Goal: Complete application form

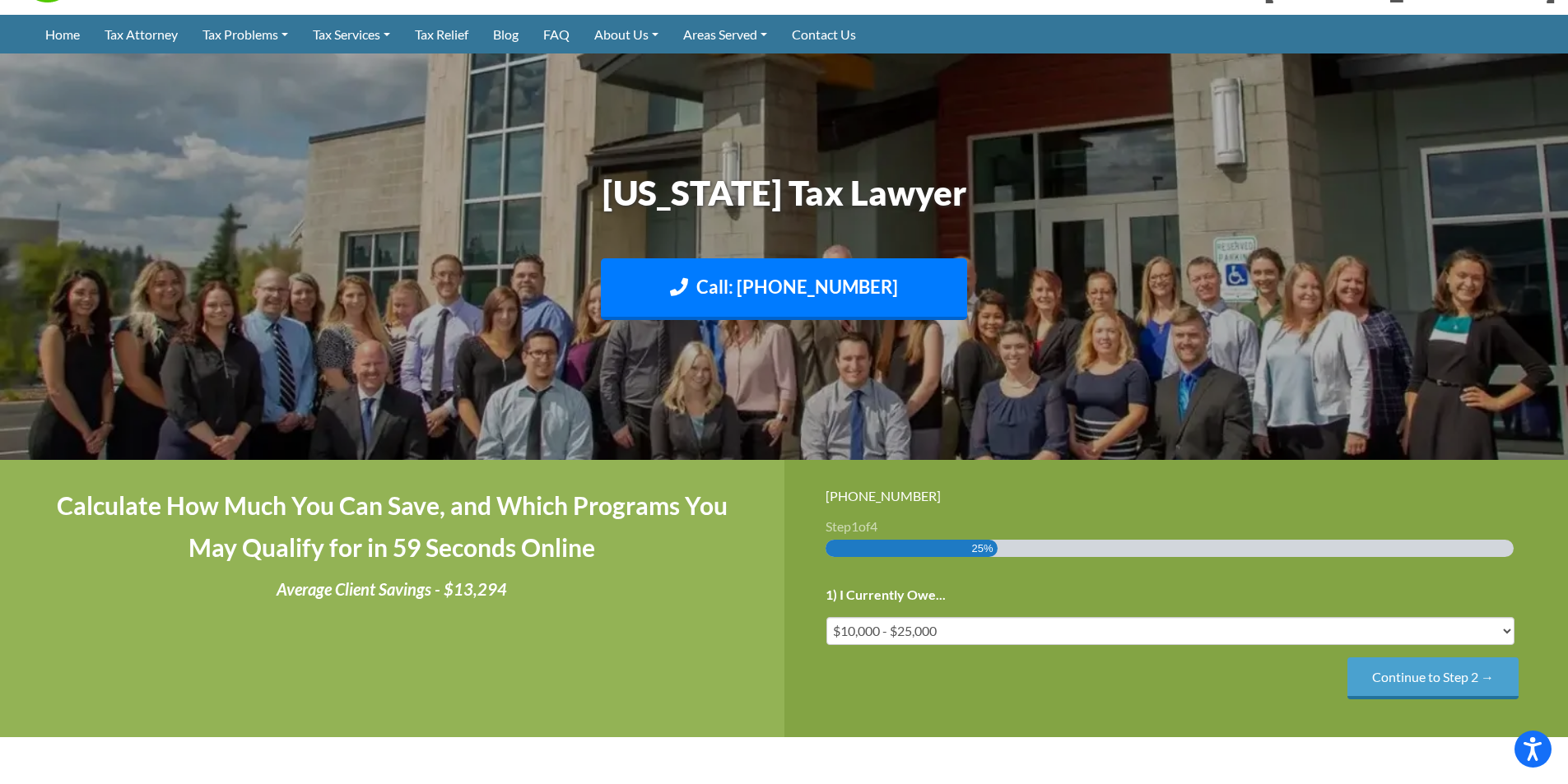
scroll to position [165, 0]
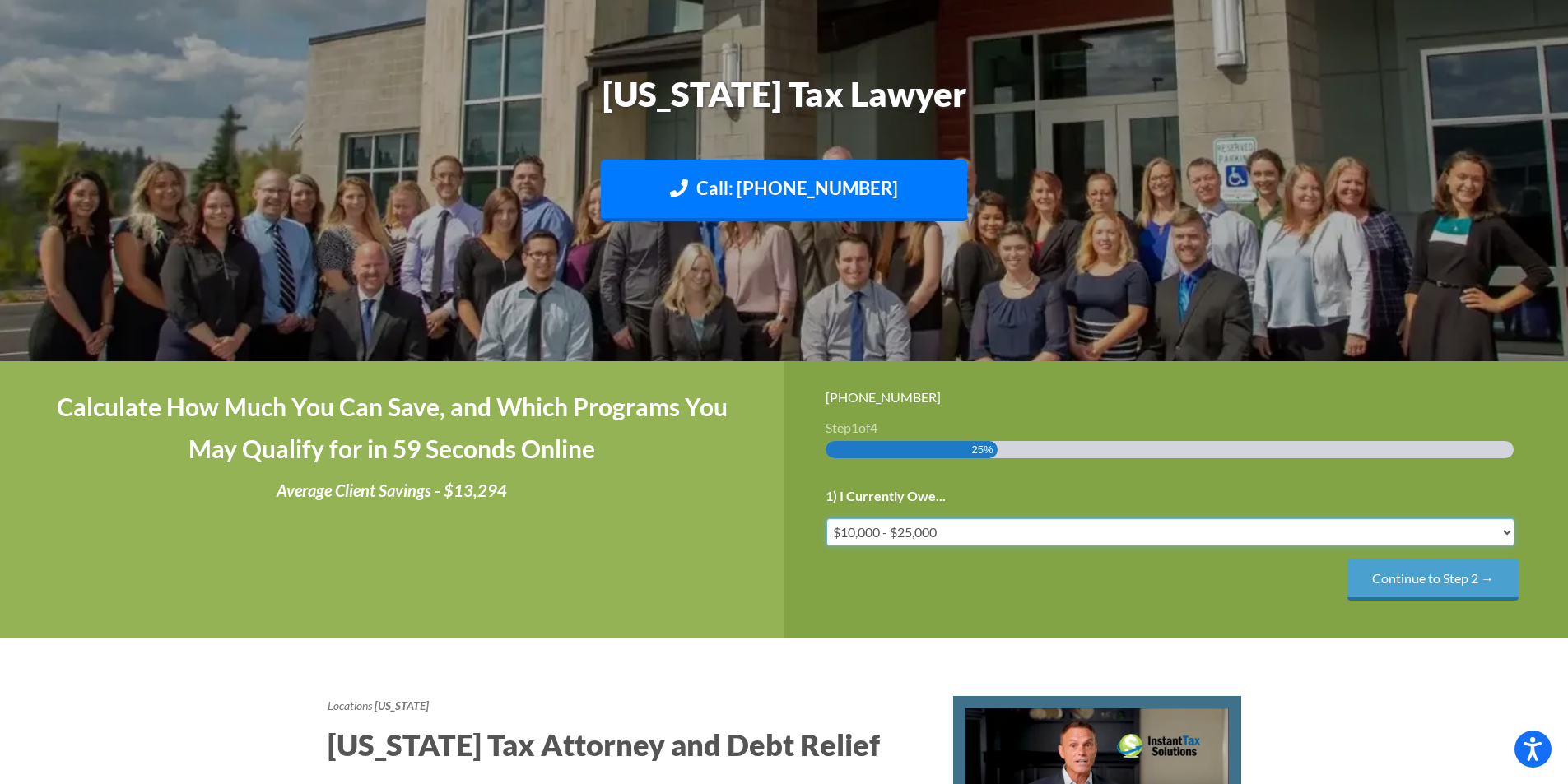
click at [1283, 527] on select "Less than $10,000 $10,000 - $25,000 $25,000 - $50,000 $50,000 - $75,000 $75,000+" at bounding box center [1171, 532] width 689 height 28
select select "50-75"
click at [826, 518] on select "Less than $10,000 $10,000 - $25,000 $25,000 - $50,000 $50,000 - $75,000 $75,000+" at bounding box center [1171, 532] width 689 height 28
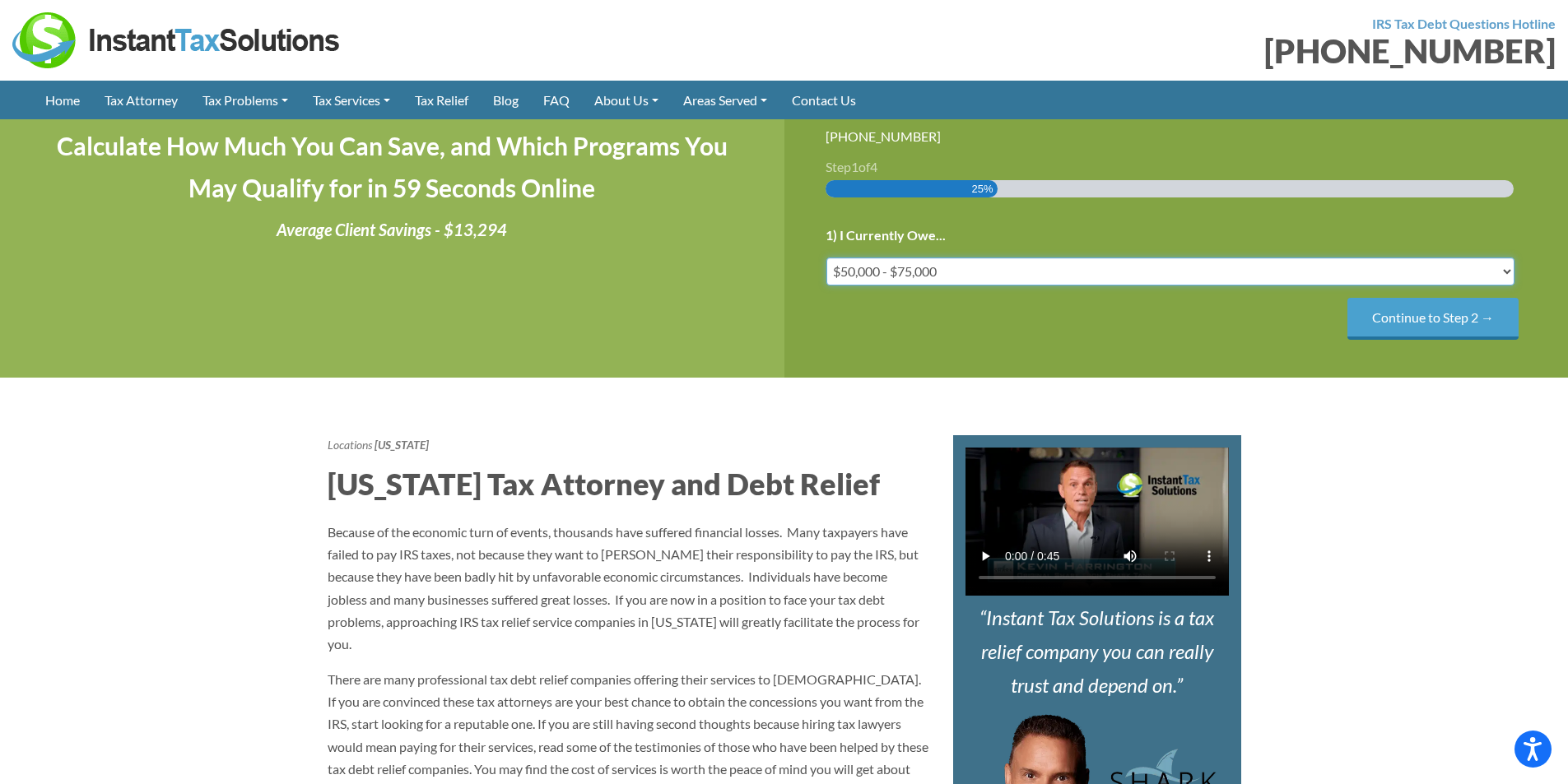
scroll to position [329, 0]
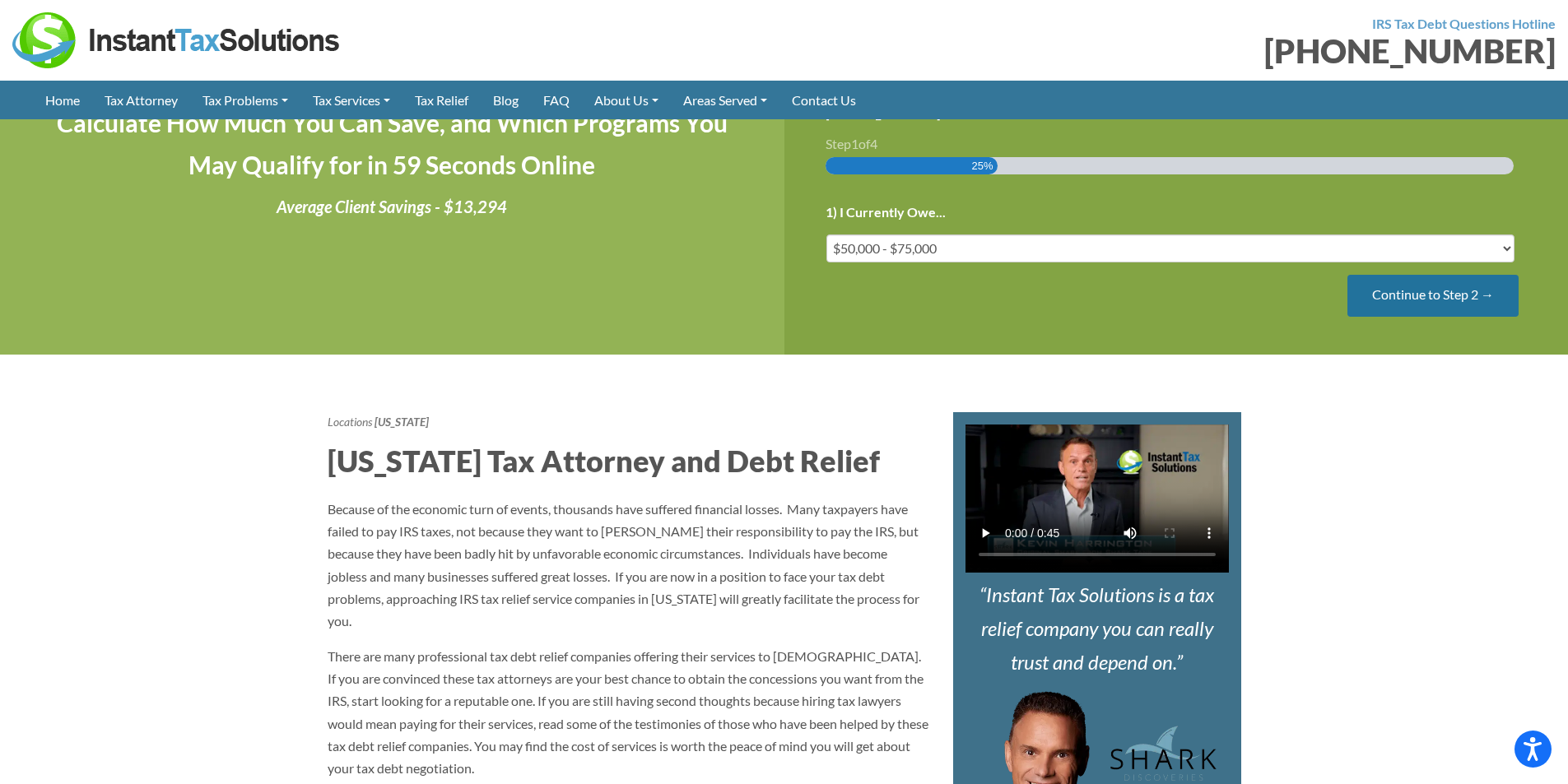
click at [1451, 296] on input "Continue to Step 2 →" at bounding box center [1433, 295] width 171 height 42
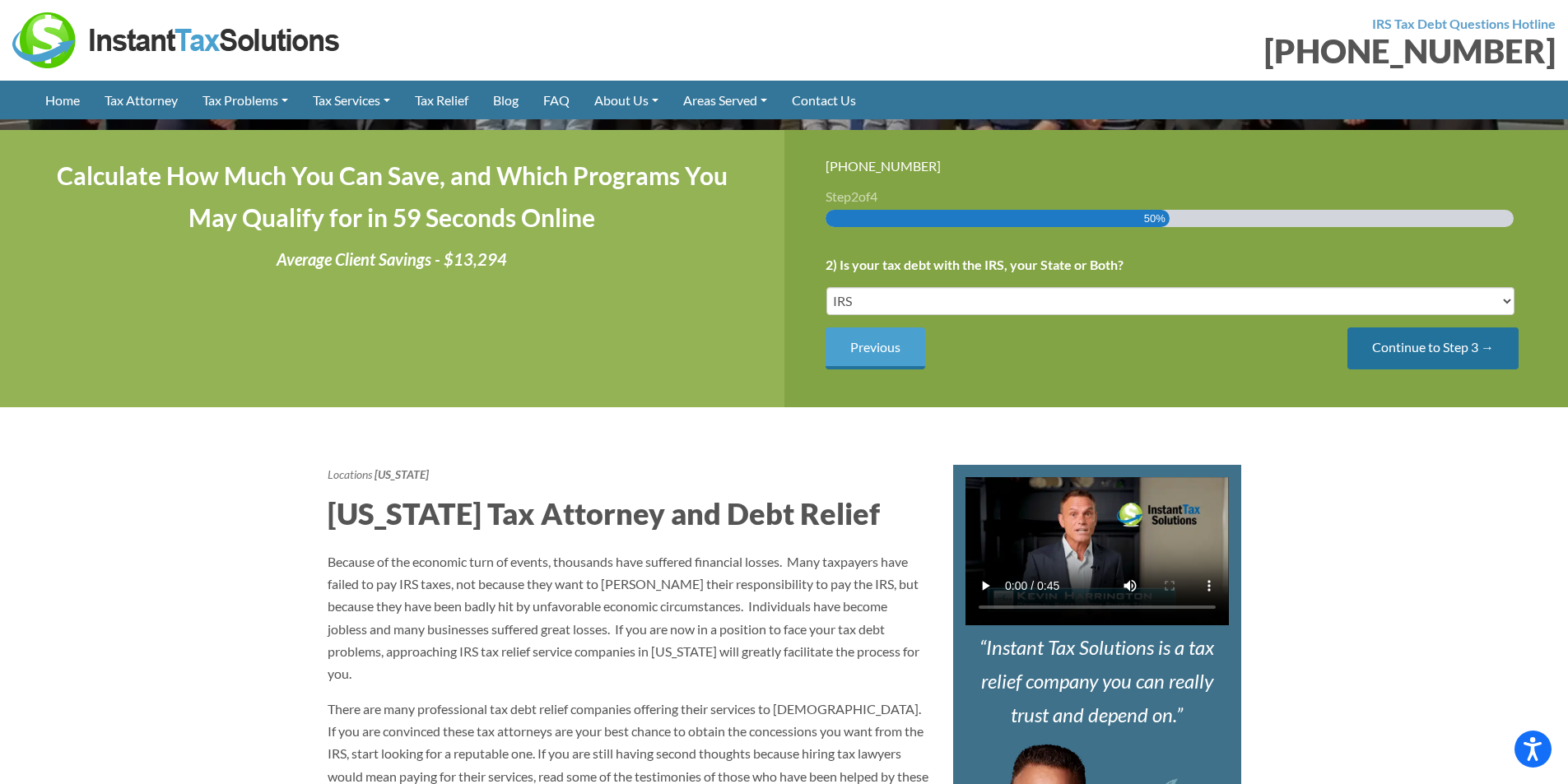
scroll to position [247, 0]
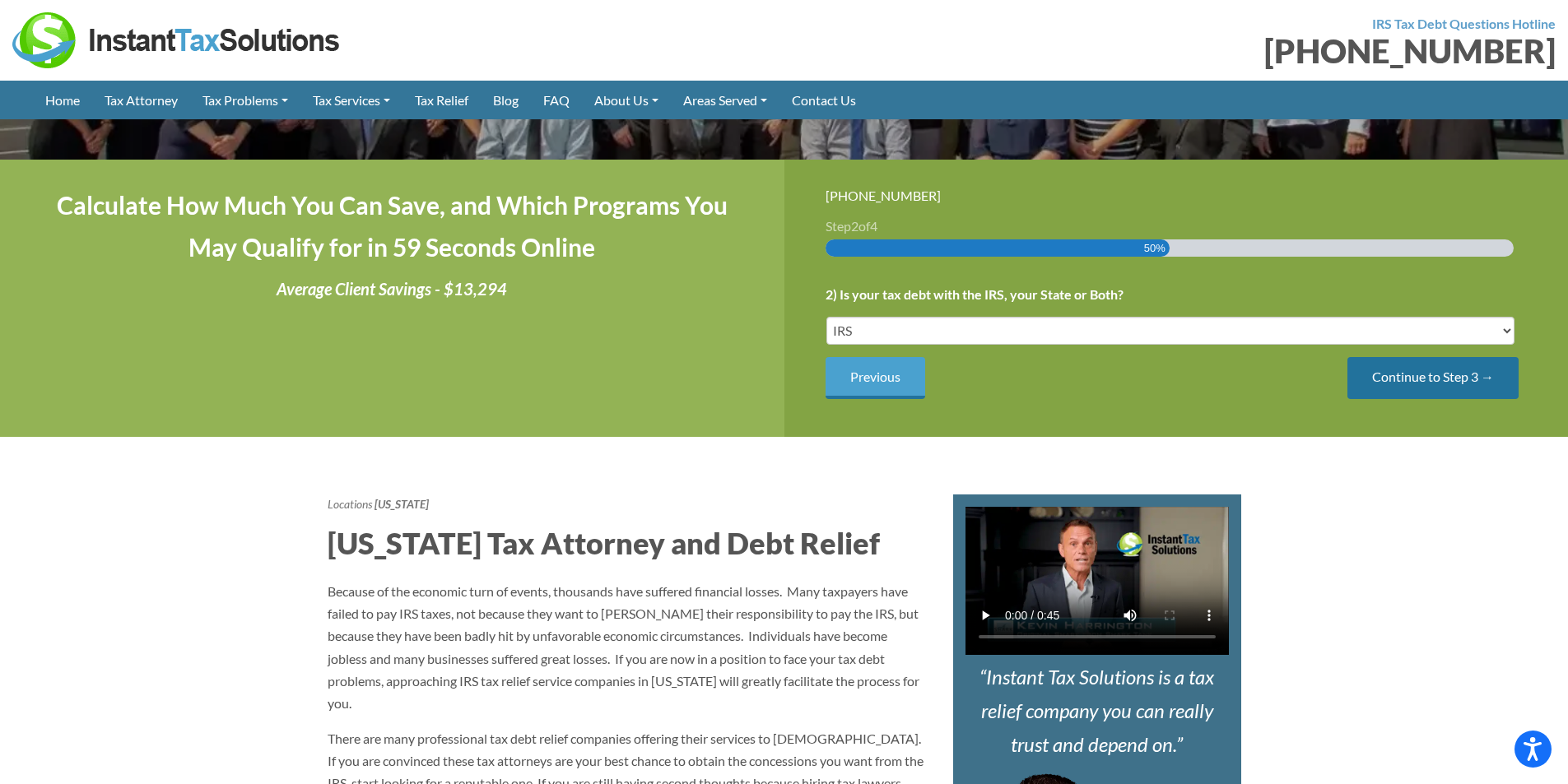
click at [1455, 382] on input "Continue to Step 3 →" at bounding box center [1433, 378] width 171 height 42
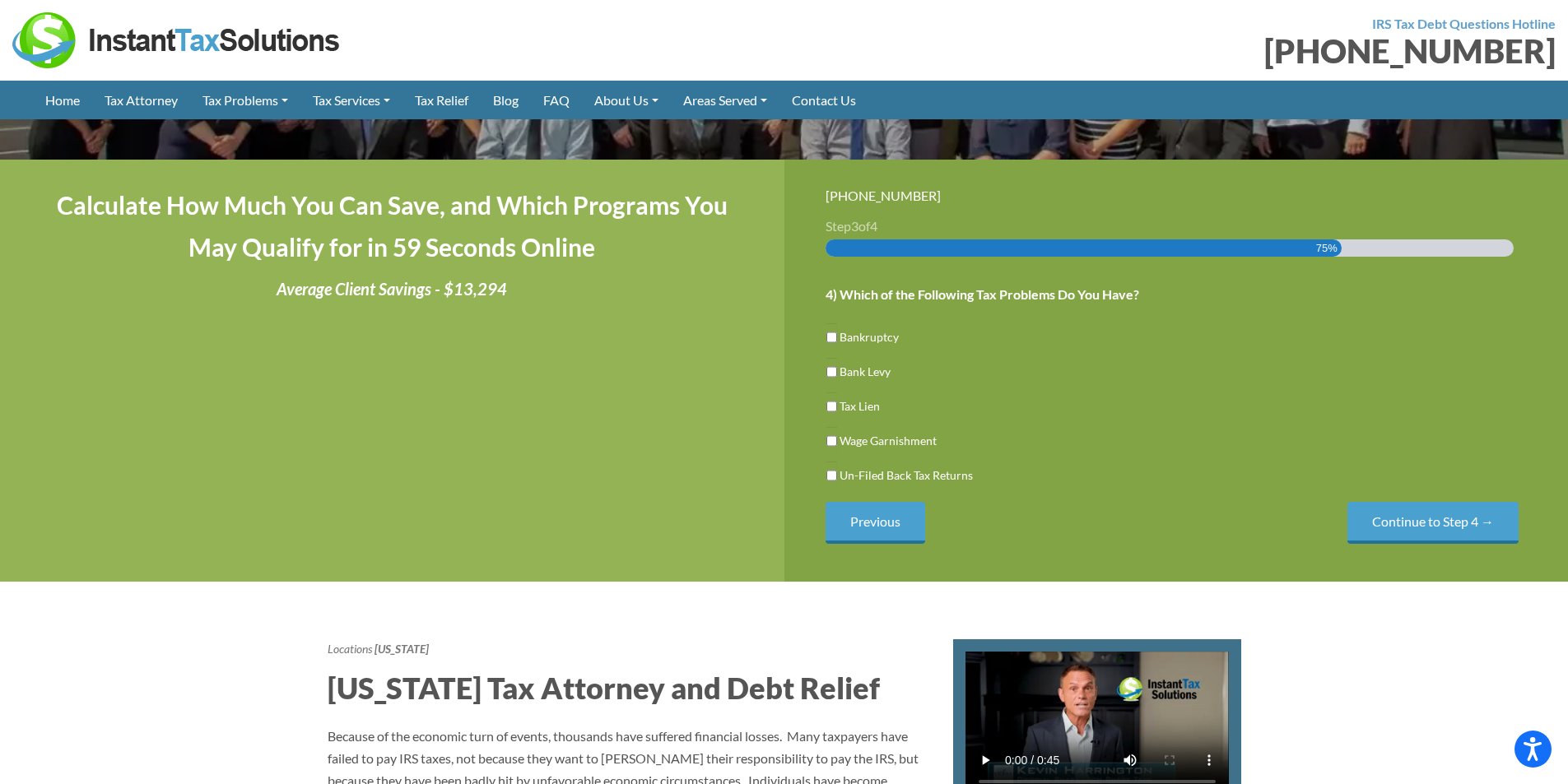
click at [840, 441] on label "Wage Garnishment" at bounding box center [888, 440] width 97 height 17
click at [837, 441] on input "Wage Garnishment" at bounding box center [832, 440] width 11 height 28
checkbox input "true"
click at [831, 404] on input "Tax Lien" at bounding box center [832, 406] width 11 height 28
checkbox input "true"
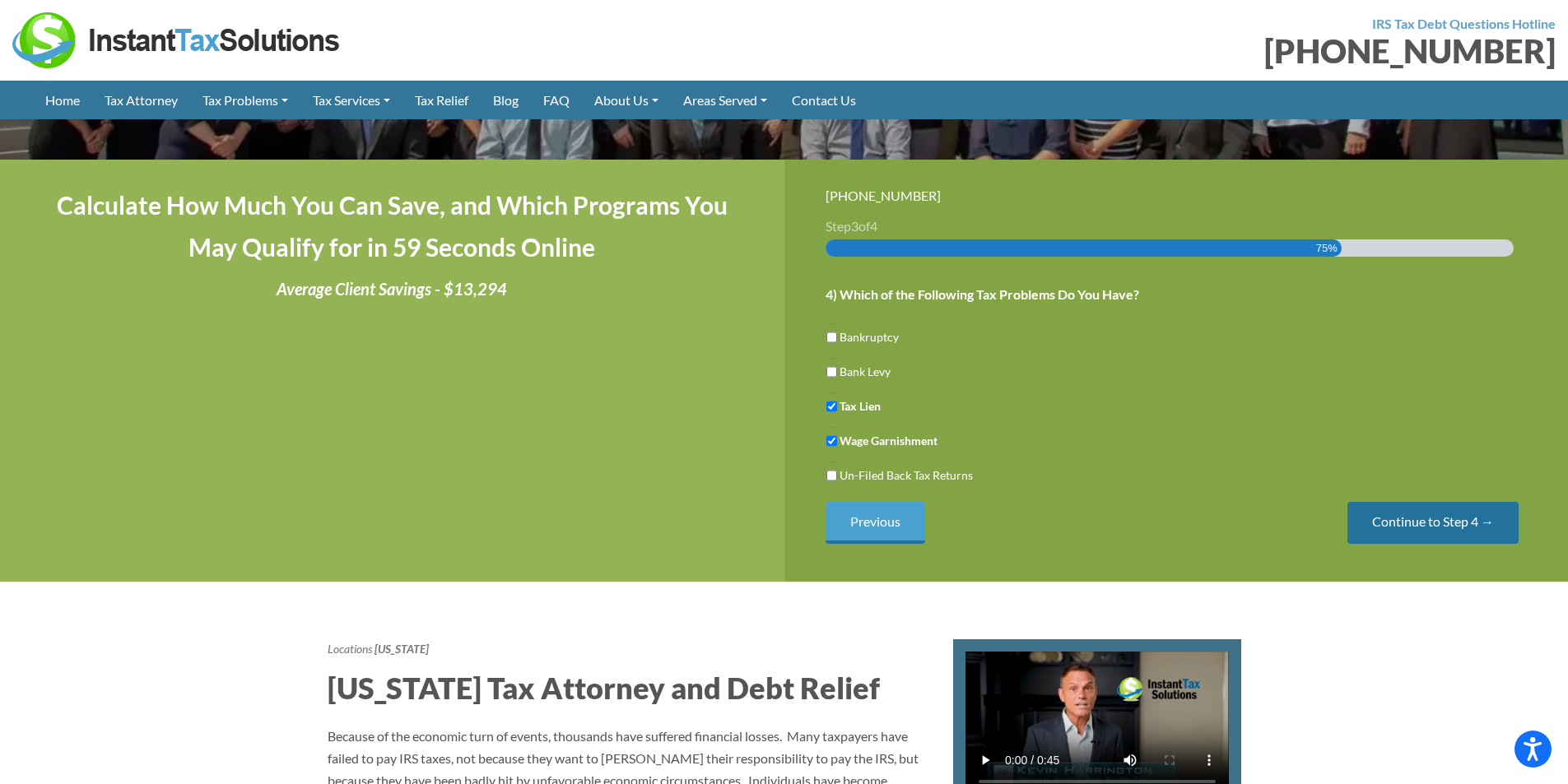
click at [1456, 526] on input "Continue to Step 4 →" at bounding box center [1433, 523] width 171 height 42
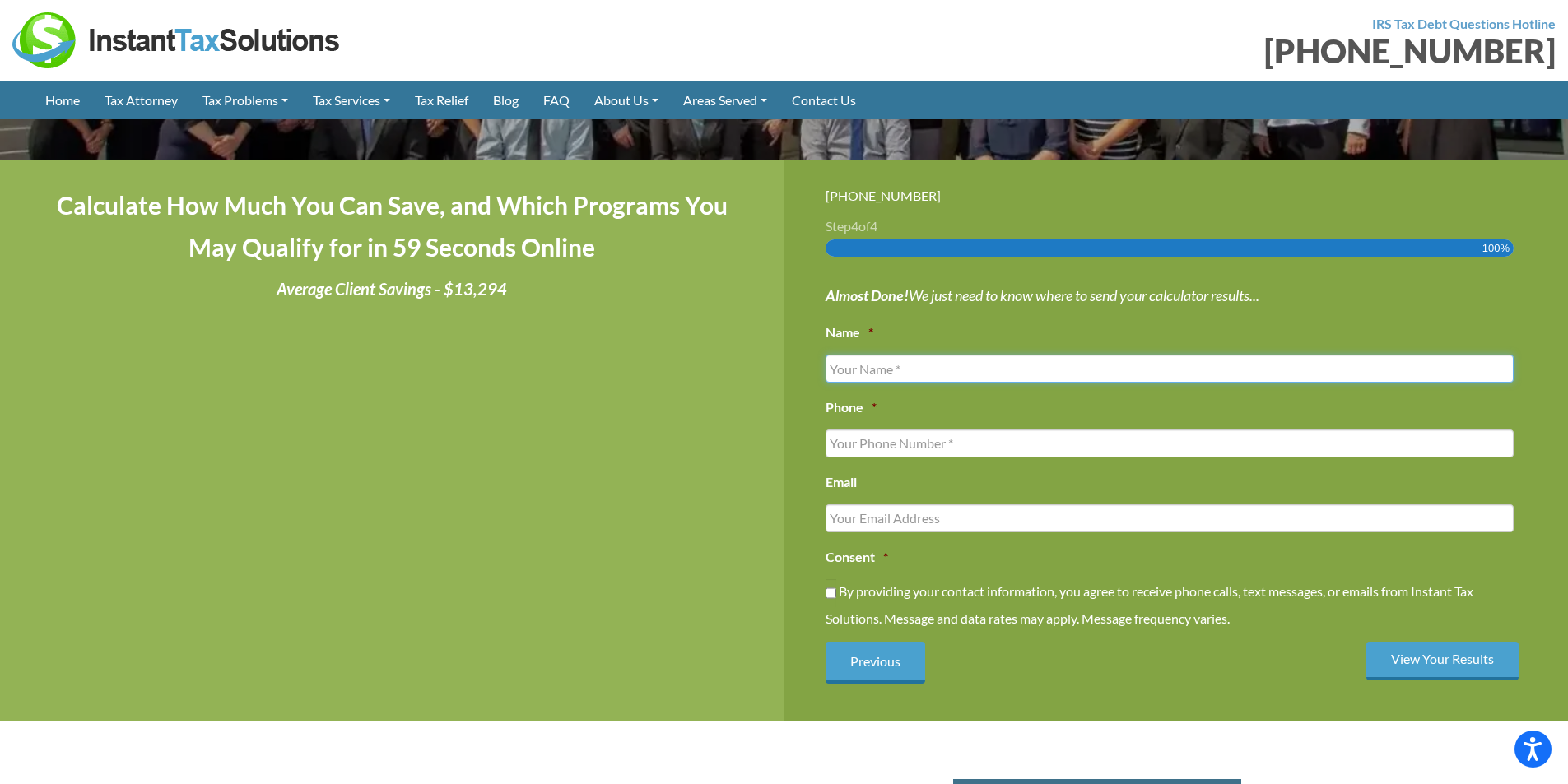
click at [966, 369] on input "Name *" at bounding box center [1170, 368] width 689 height 28
type input "[PERSON_NAME]"
click at [976, 439] on input "(___) ___-____" at bounding box center [1170, 443] width 689 height 28
type input "[PHONE_NUMBER]"
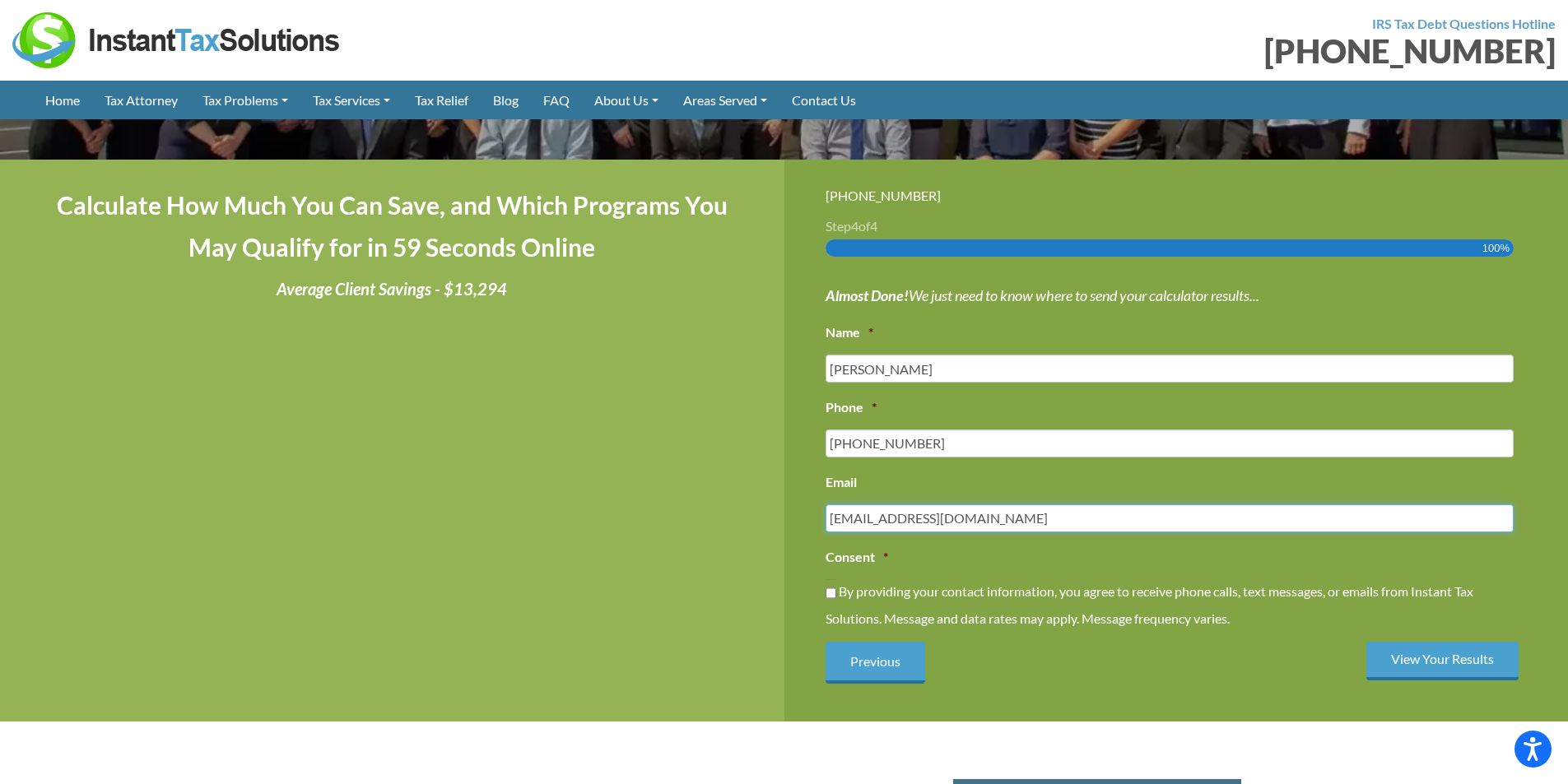
type input "[EMAIL_ADDRESS][DOMAIN_NAME]"
click at [826, 595] on input "By providing your contact information, you agree to receive phone calls, text m…" at bounding box center [831, 593] width 11 height 28
checkbox input "true"
click at [1443, 668] on input "View Your Results" at bounding box center [1443, 661] width 152 height 39
click at [1442, 659] on input "View Your Results" at bounding box center [1443, 661] width 152 height 39
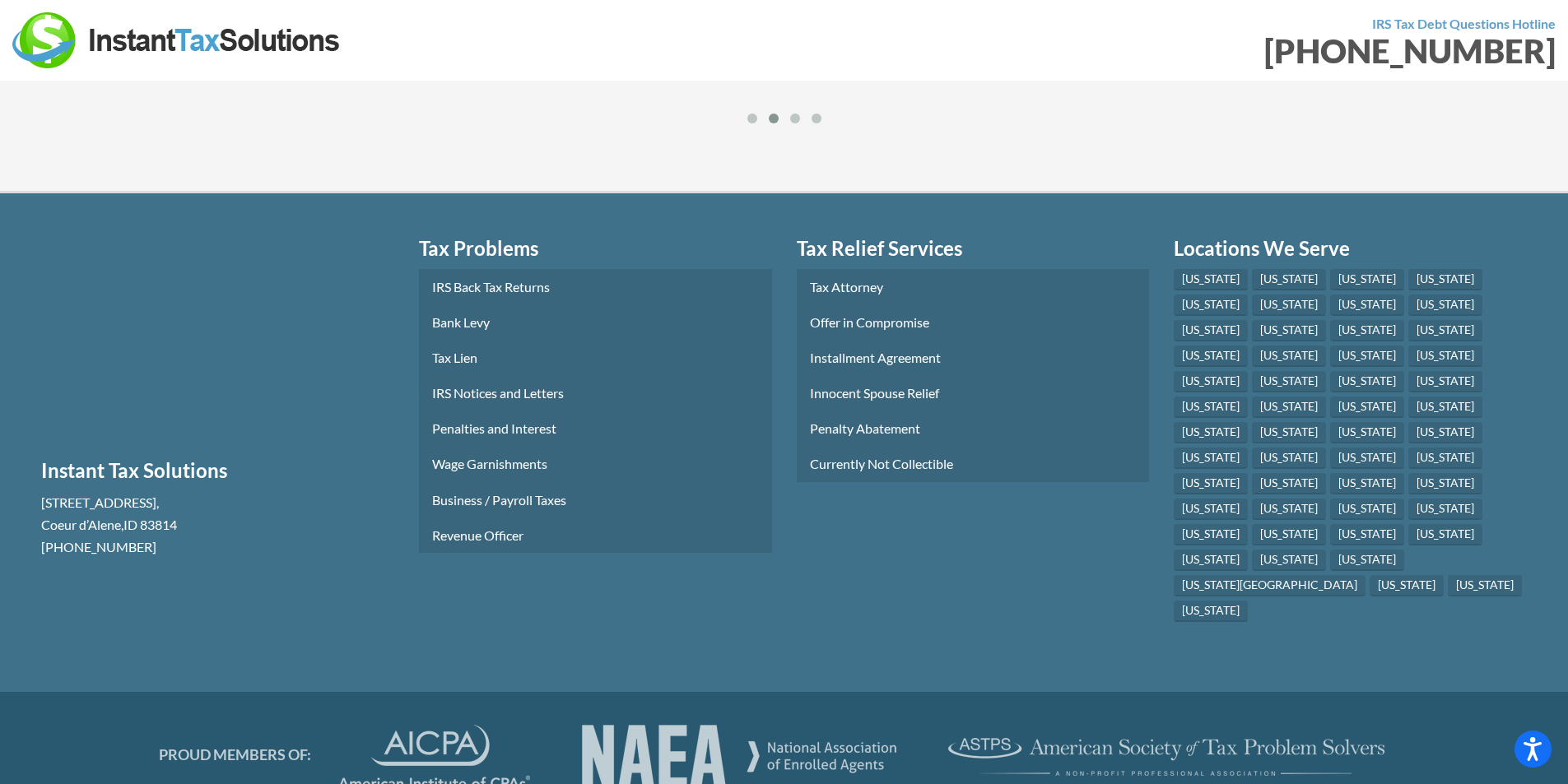
scroll to position [658, 0]
